Goal: Communication & Community: Answer question/provide support

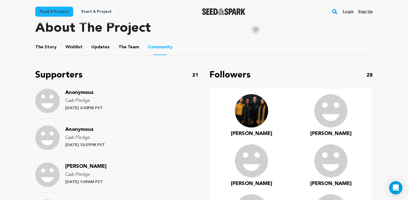
scroll to position [287, 0]
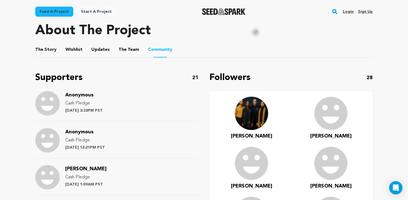
click at [349, 11] on link "Login" at bounding box center [348, 11] width 11 height 9
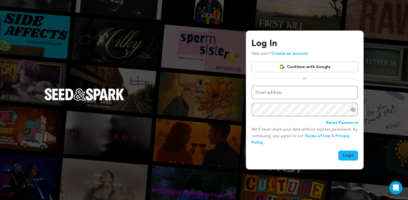
click at [274, 69] on link "Continue with Google" at bounding box center [305, 67] width 107 height 11
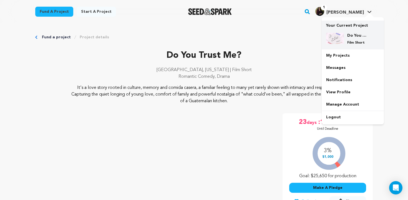
click at [353, 33] on h4 "Do You Trust Me?" at bounding box center [357, 36] width 20 height 6
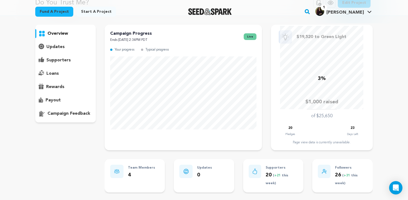
scroll to position [4, 0]
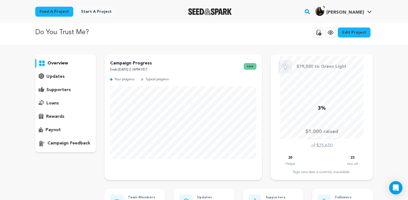
click at [71, 93] on div "supporters" at bounding box center [65, 90] width 61 height 9
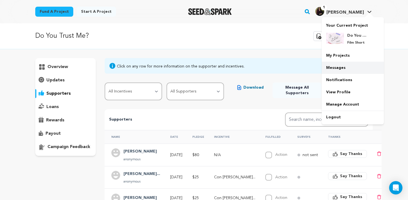
click at [336, 69] on link "Messages" at bounding box center [353, 68] width 62 height 12
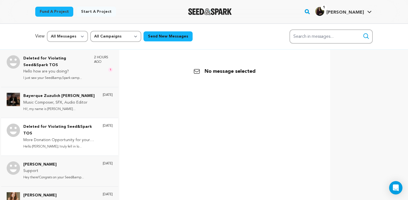
click at [80, 132] on p "Deleted for Violating Seed&Spark TOS" at bounding box center [60, 130] width 74 height 13
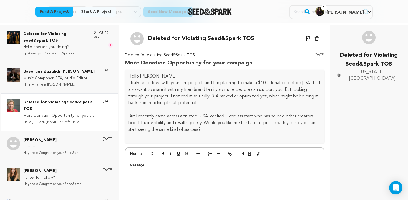
scroll to position [24, 0]
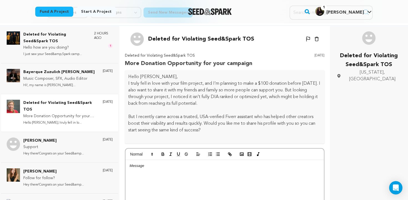
click at [315, 40] on icon "button" at bounding box center [317, 39] width 4 height 4
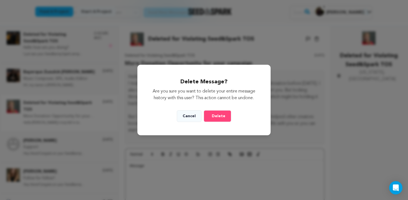
click at [208, 116] on button "Delete" at bounding box center [217, 116] width 27 height 12
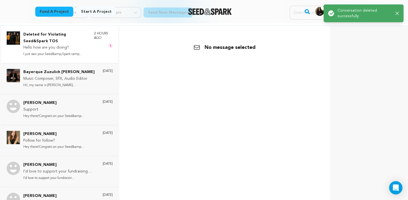
click at [75, 48] on p "Hello how are you doing?" at bounding box center [55, 47] width 65 height 7
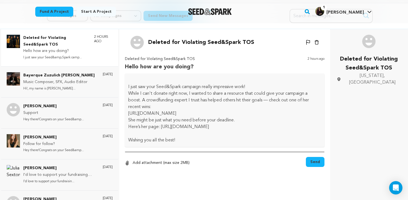
scroll to position [20, 0]
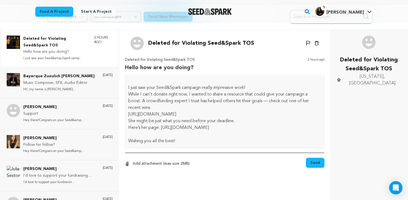
click at [318, 44] on icon "button" at bounding box center [317, 43] width 4 height 5
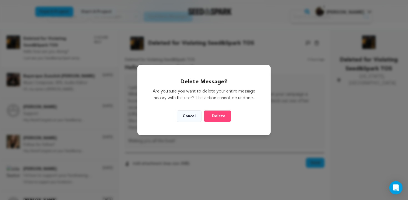
click at [227, 121] on button "Delete" at bounding box center [217, 116] width 27 height 12
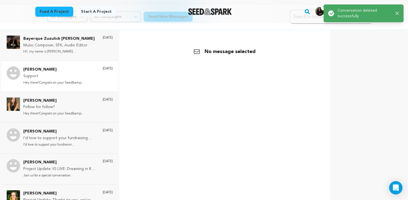
scroll to position [0, 0]
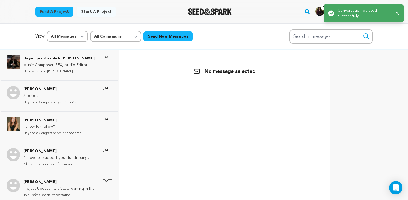
click at [215, 39] on div "View All Messages Starred Unread All Campaigns Do You Trust Me? Send New Messag…" at bounding box center [204, 36] width 338 height 14
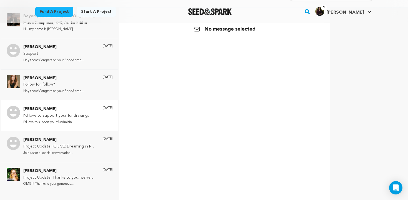
scroll to position [54, 0]
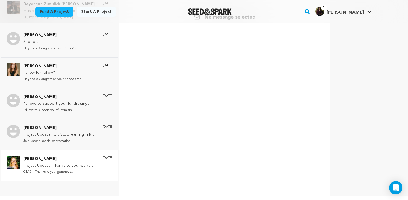
click at [63, 158] on p "Erin Ploss-Campoamor" at bounding box center [60, 159] width 74 height 7
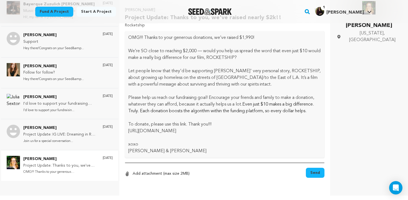
scroll to position [0, 0]
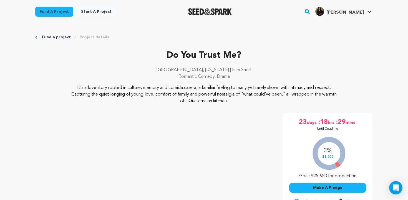
click at [325, 72] on p "[GEOGRAPHIC_DATA], [US_STATE] | Film Short" at bounding box center [204, 70] width 338 height 7
click at [281, 122] on div "Do You Trust Me? [GEOGRAPHIC_DATA], [US_STATE] | Film Short Romantic Comedy, Dr…" at bounding box center [204, 198] width 338 height 171
